Goal: Book appointment/travel/reservation

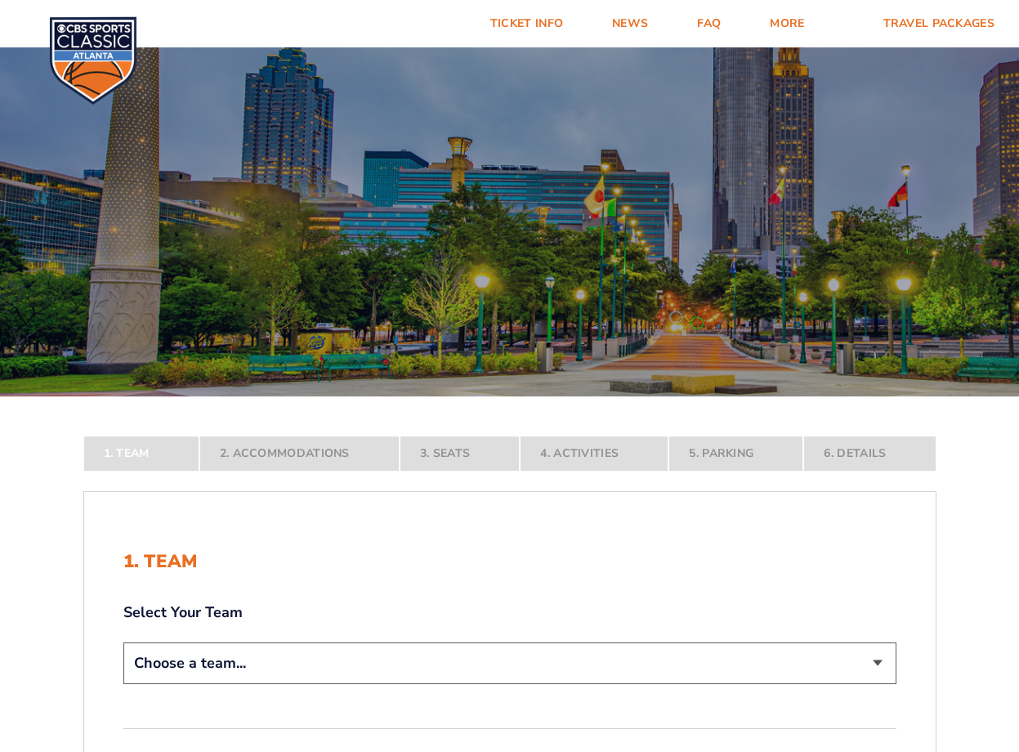
click at [811, 672] on select "Choose a team... [US_STATE] Wildcats [US_STATE] State Buckeyes [US_STATE] Tar H…" at bounding box center [509, 664] width 773 height 42
select select "20108"
click at [123, 684] on select "Choose a team... [US_STATE] Wildcats [US_STATE] State Buckeyes [US_STATE] Tar H…" at bounding box center [509, 664] width 773 height 42
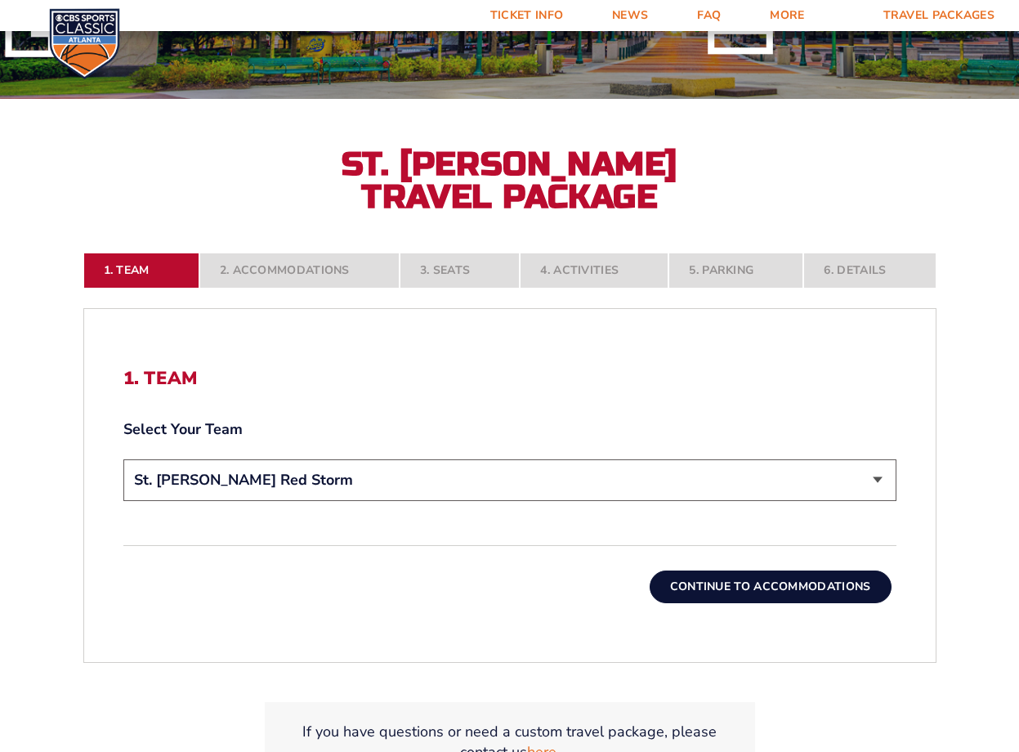
scroll to position [327, 0]
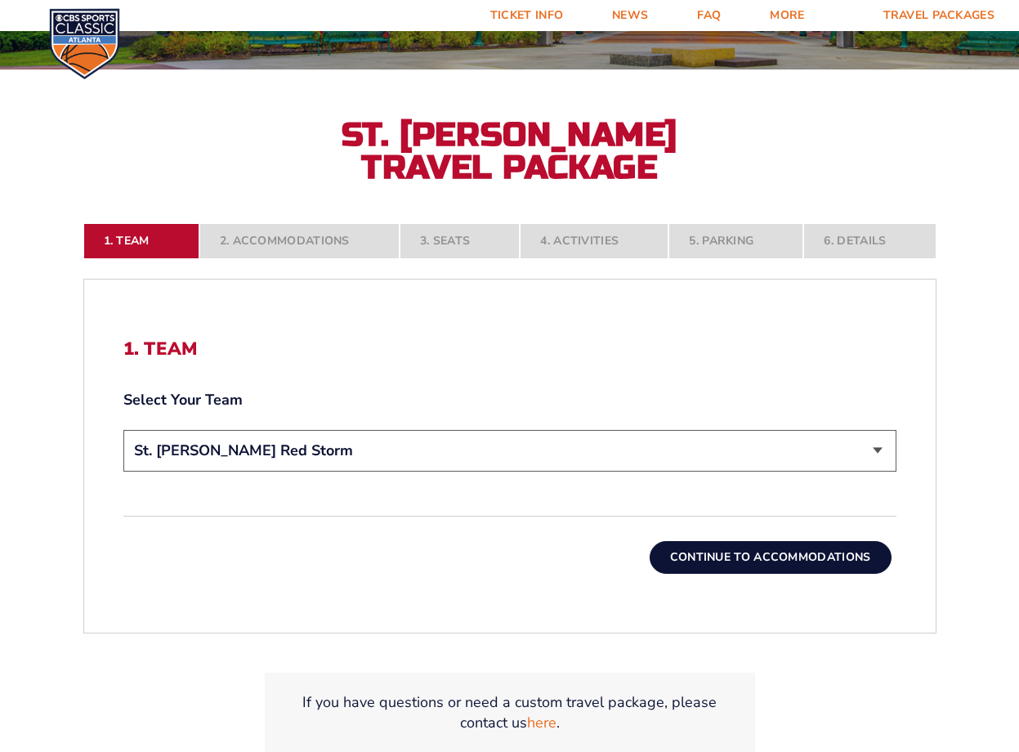
click at [711, 559] on button "Continue To Accommodations" at bounding box center [771, 557] width 242 height 33
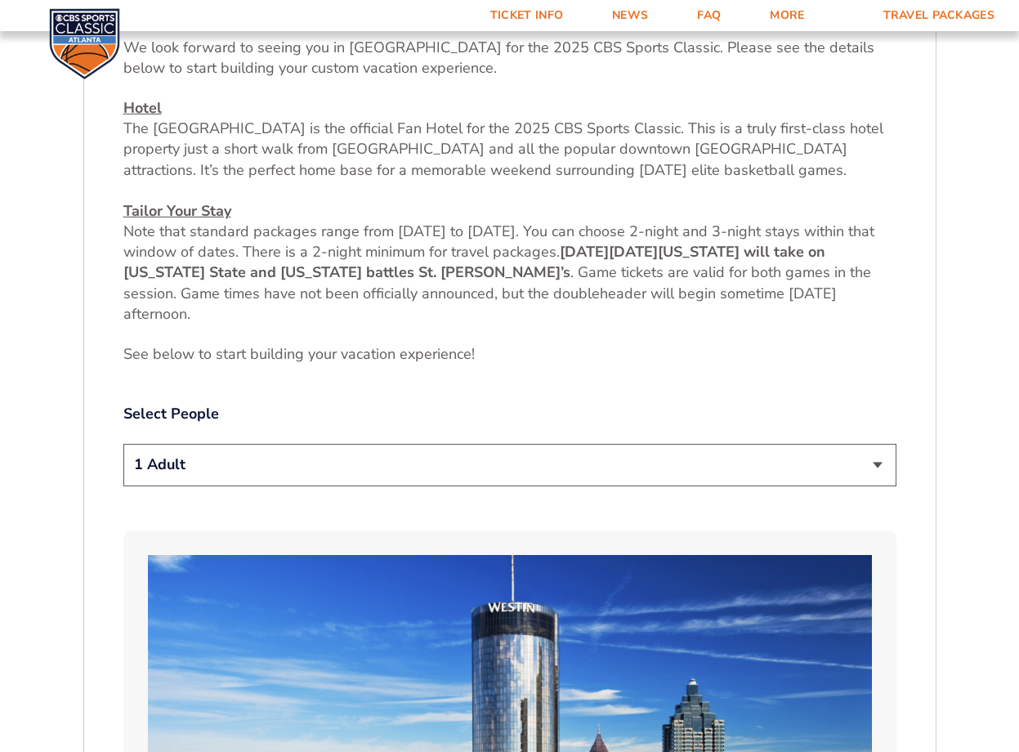
scroll to position [683, 0]
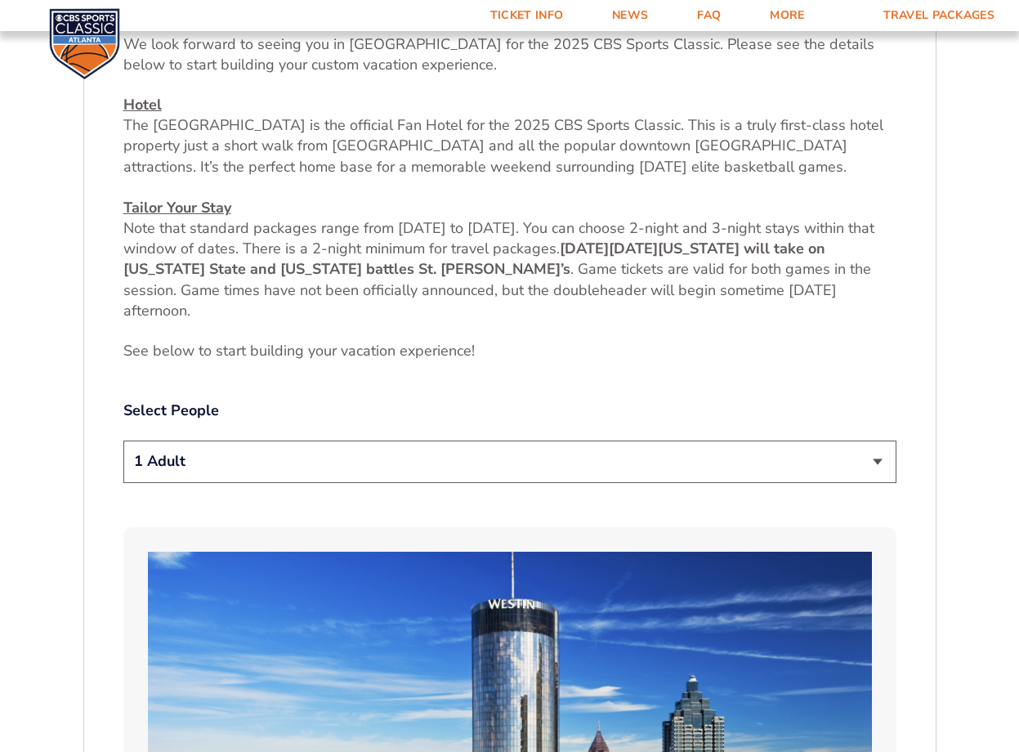
click at [635, 455] on select "1 Adult 2 Adults 3 Adults 4 Adults 2 Adults + 1 Child 2 Adults + 2 Children 2 A…" at bounding box center [509, 462] width 773 height 42
select select "2 Adults"
click at [123, 441] on select "1 Adult 2 Adults 3 Adults 4 Adults 2 Adults + 1 Child 2 Adults + 2 Children 2 A…" at bounding box center [509, 462] width 773 height 42
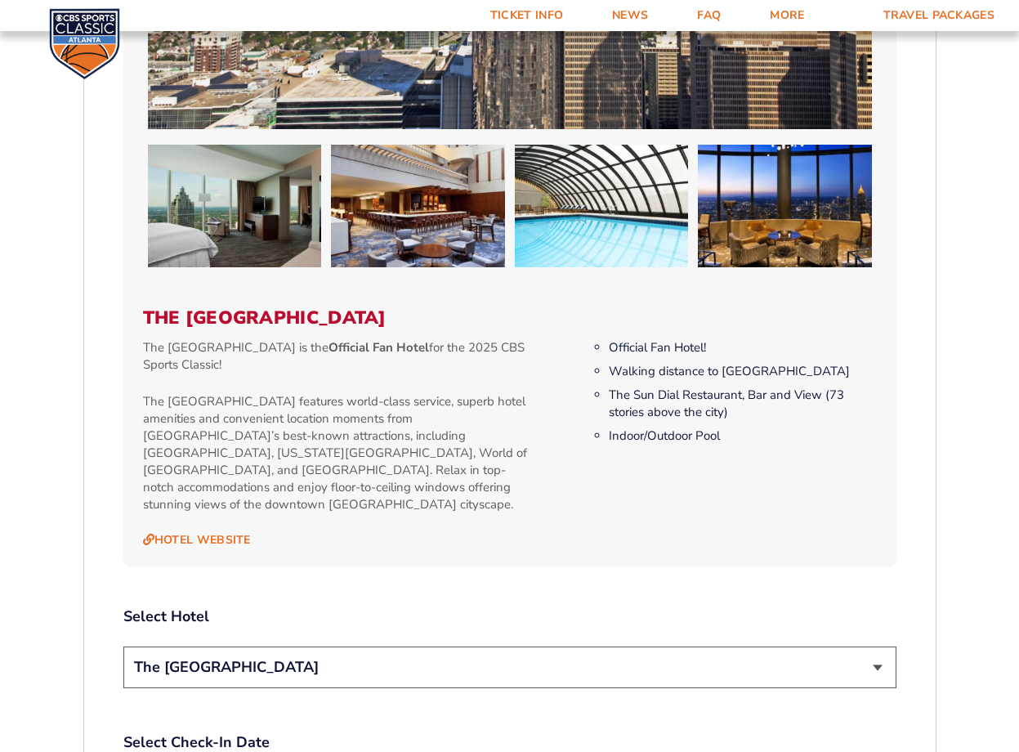
scroll to position [1582, 0]
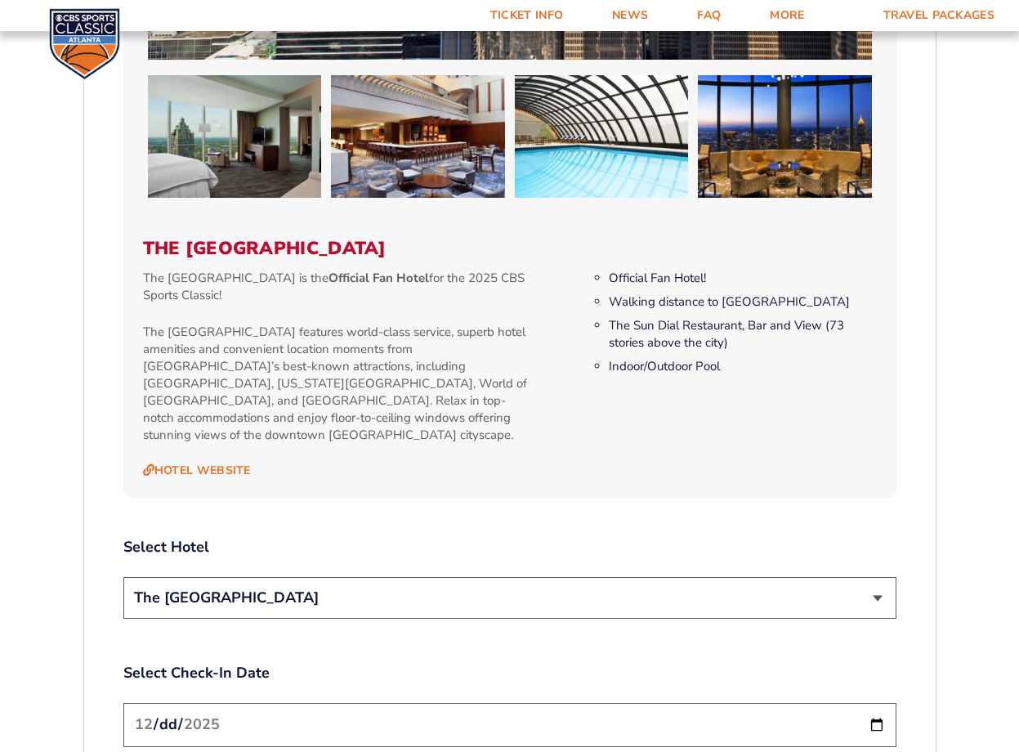
click at [711, 577] on select "The [GEOGRAPHIC_DATA]" at bounding box center [509, 598] width 773 height 42
click at [710, 577] on select "The [GEOGRAPHIC_DATA]" at bounding box center [509, 598] width 773 height 42
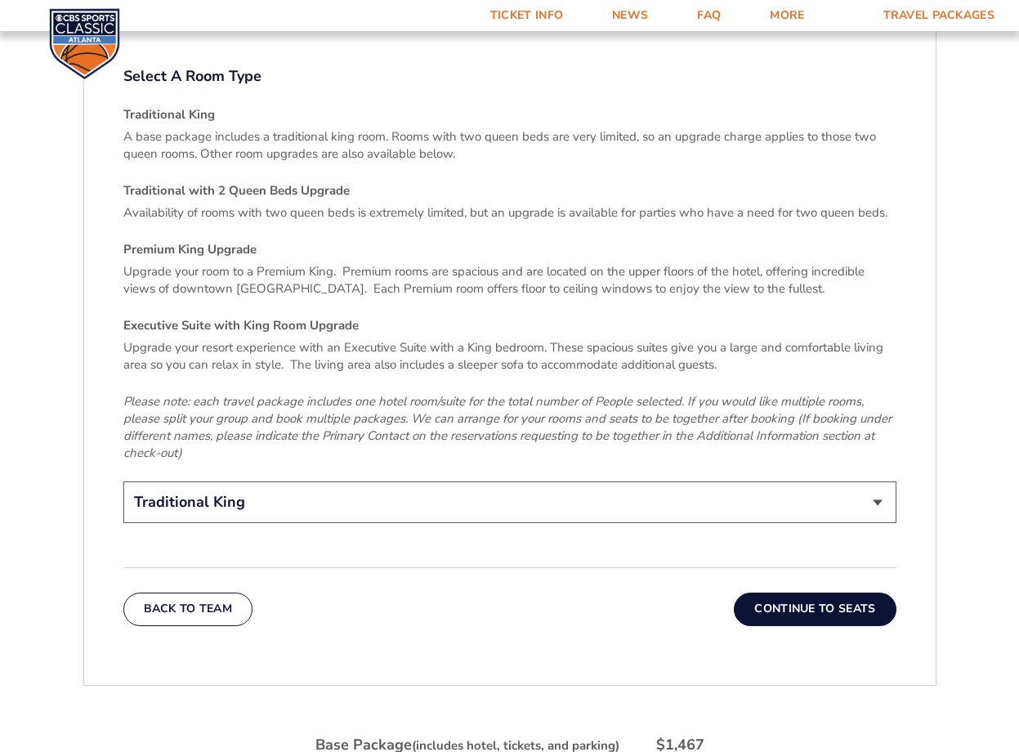
scroll to position [2481, 0]
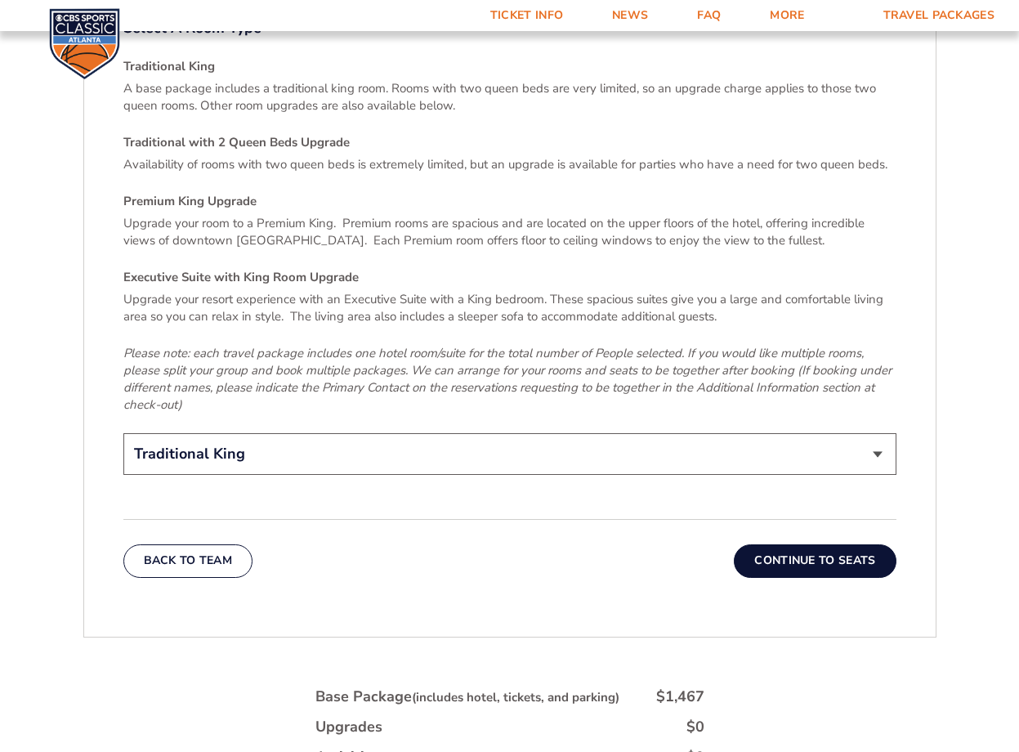
click at [867, 435] on select "Traditional King Traditional with 2 Queen Beds Upgrade (+$45 per night) Premium…" at bounding box center [509, 454] width 773 height 42
select select "Traditional with 2 Queen Beds Upgrade"
click at [123, 433] on select "Traditional King Traditional with 2 Queen Beds Upgrade (+$45 per night) Premium…" at bounding box center [509, 454] width 773 height 42
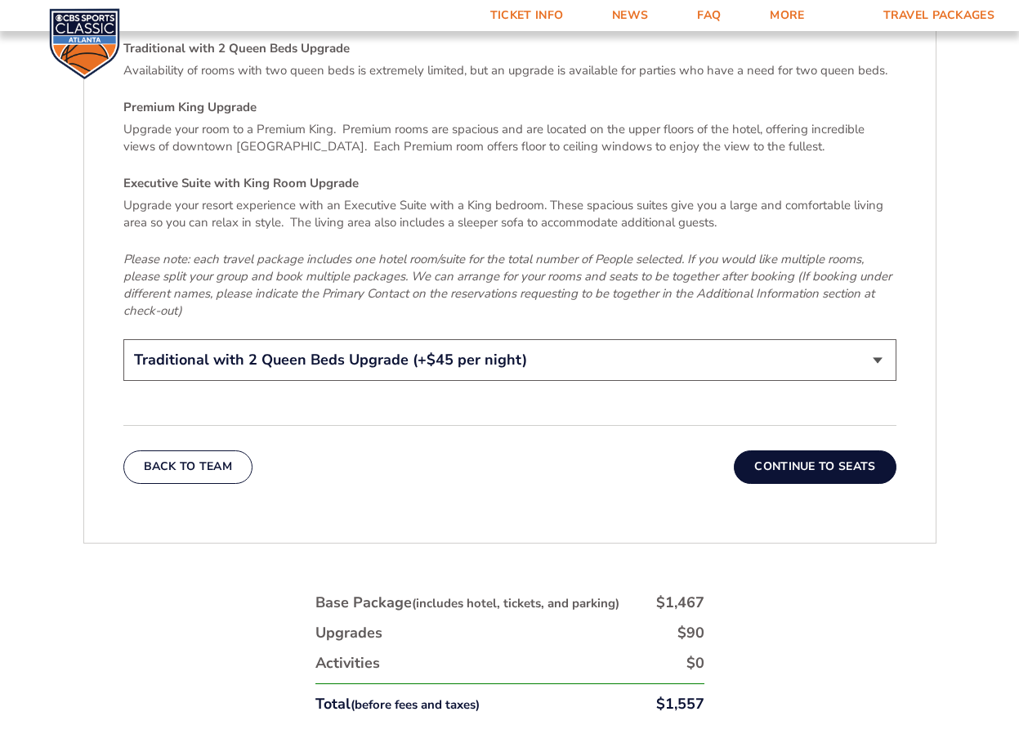
scroll to position [2563, 0]
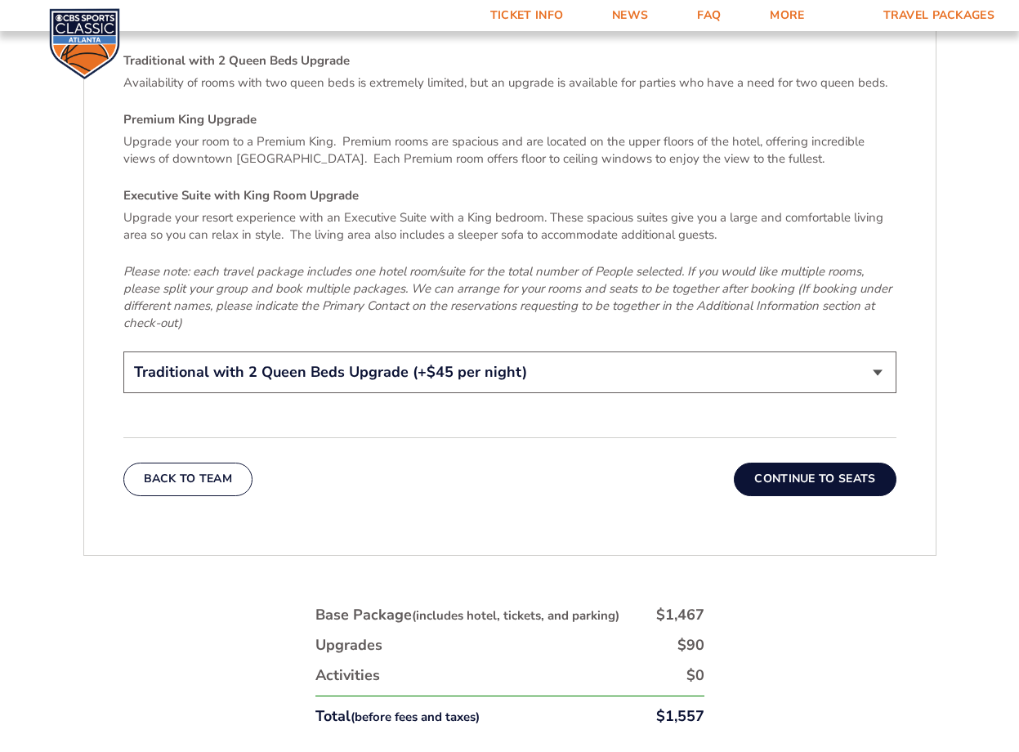
click at [839, 463] on button "Continue To Seats" at bounding box center [815, 479] width 162 height 33
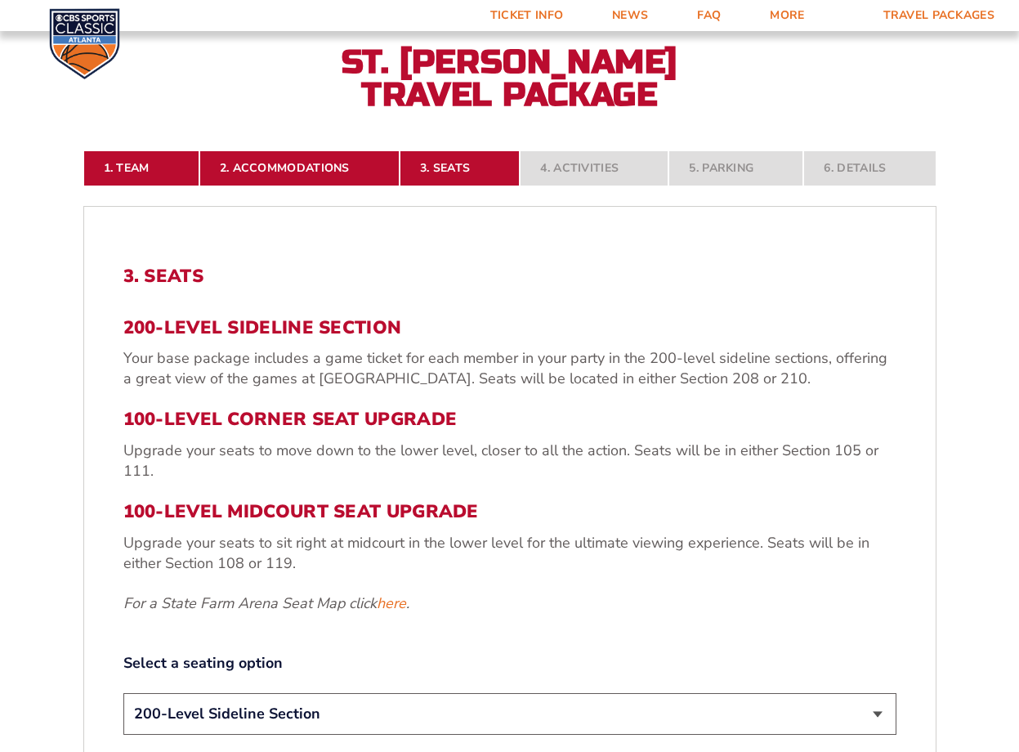
scroll to position [437, 0]
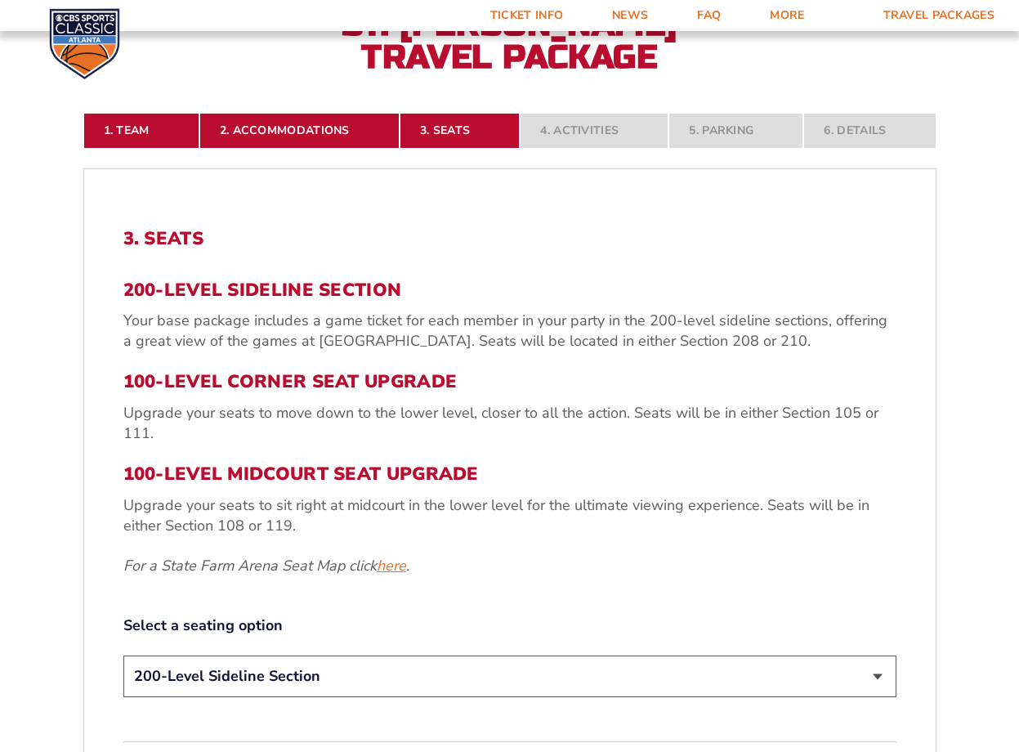
click at [394, 566] on link "here" at bounding box center [391, 566] width 29 height 20
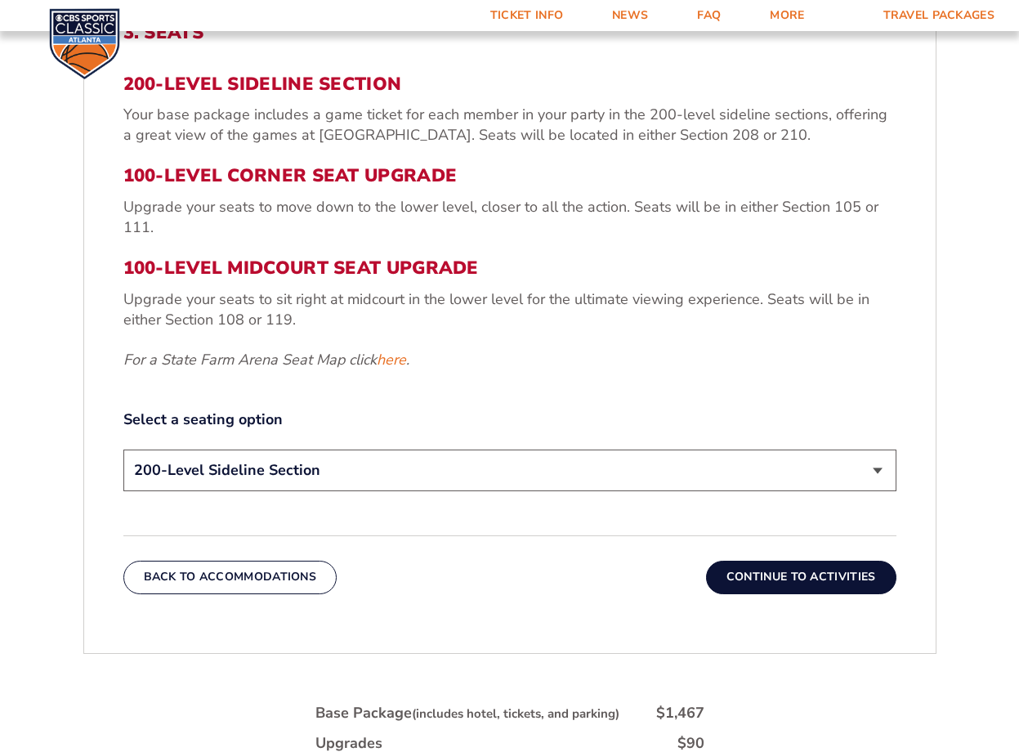
scroll to position [683, 0]
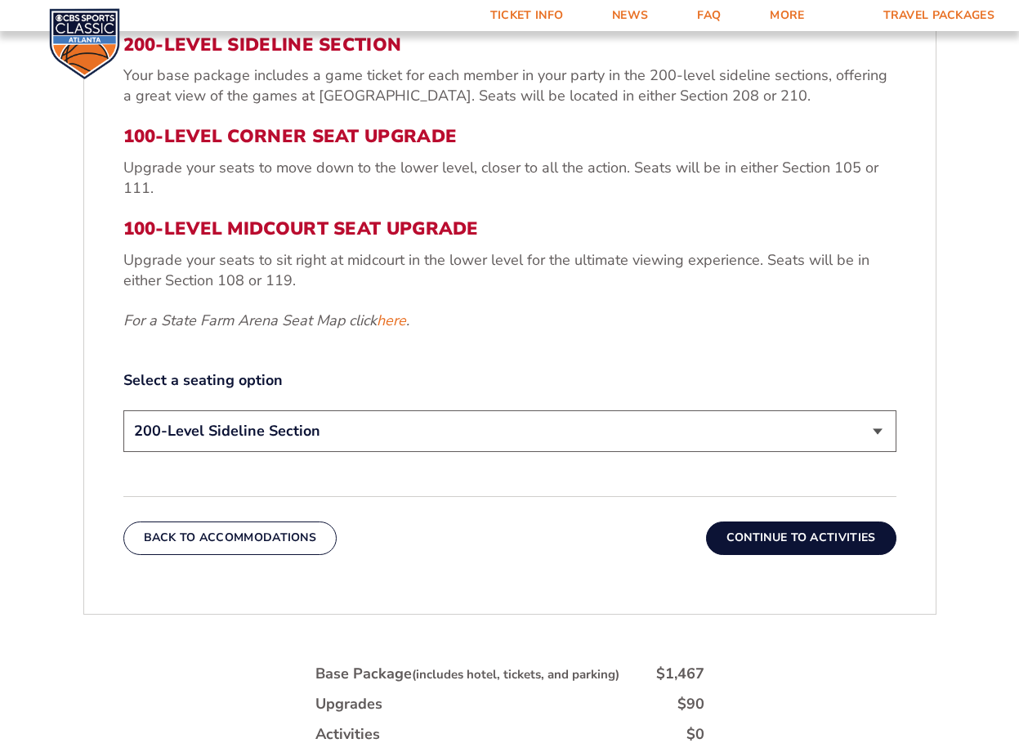
click at [627, 419] on select "200-Level Sideline Section 100-Level Corner Seat Upgrade (+$120 per person) 100…" at bounding box center [509, 431] width 773 height 42
select select "100-Level Corner Seat Upgrade"
click at [123, 410] on select "200-Level Sideline Section 100-Level Corner Seat Upgrade (+$120 per person) 100…" at bounding box center [509, 431] width 773 height 42
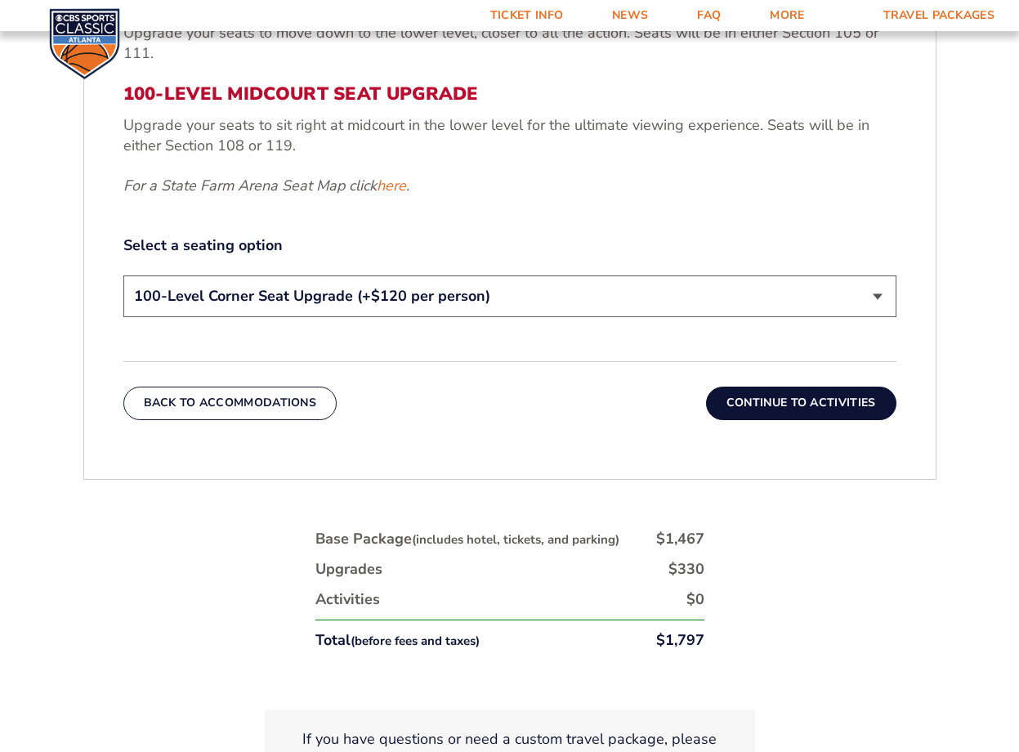
scroll to position [846, 0]
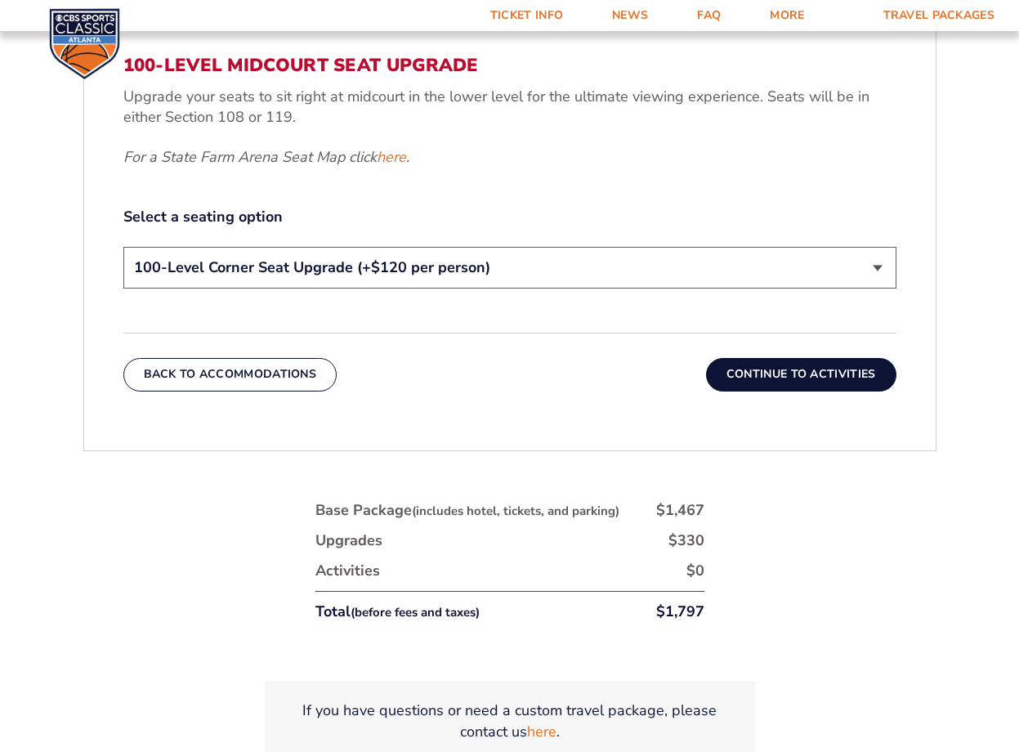
click at [746, 375] on button "Continue To Activities" at bounding box center [801, 374] width 190 height 33
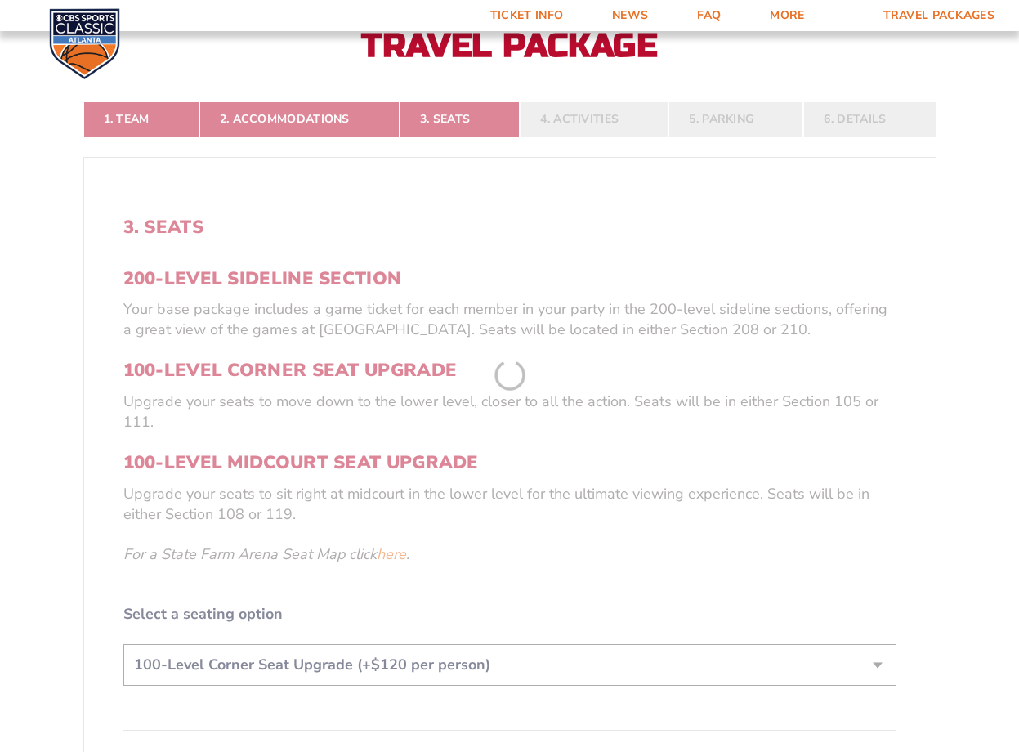
scroll to position [356, 0]
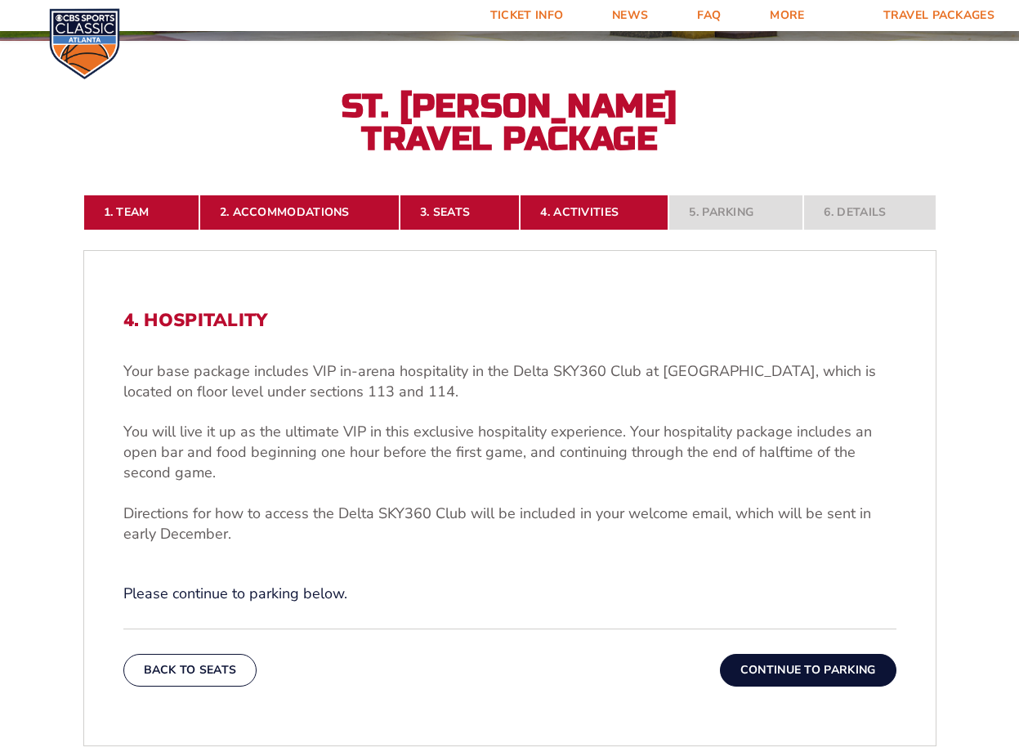
click at [806, 671] on button "Continue To Parking" at bounding box center [808, 670] width 177 height 33
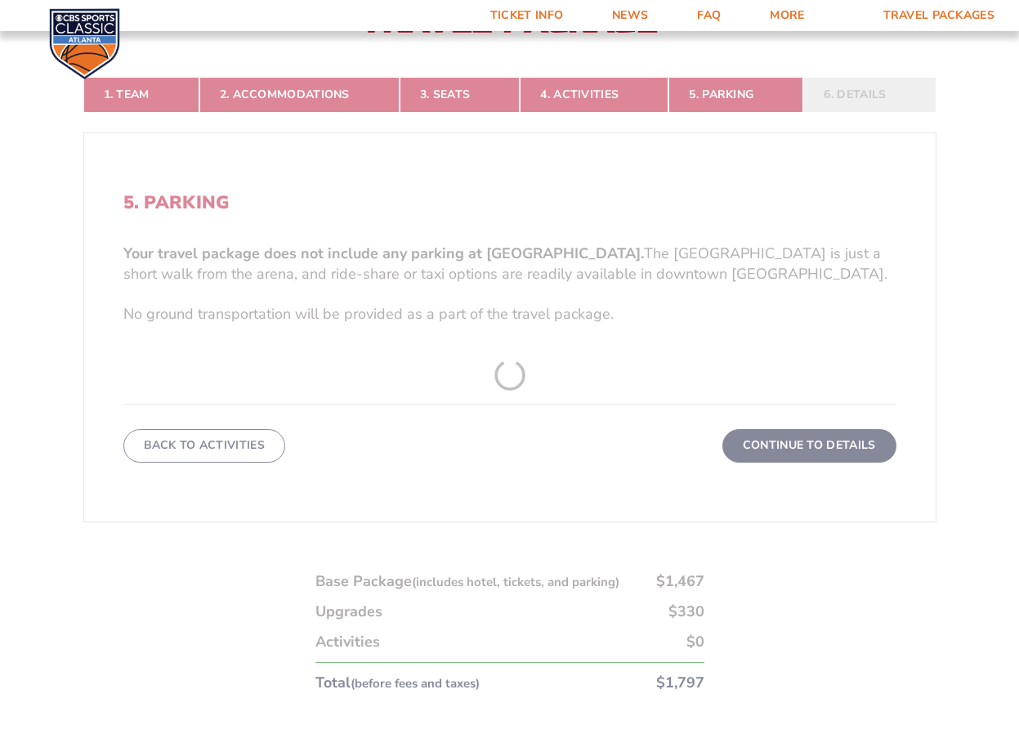
scroll to position [192, 0]
